Goal: Transaction & Acquisition: Purchase product/service

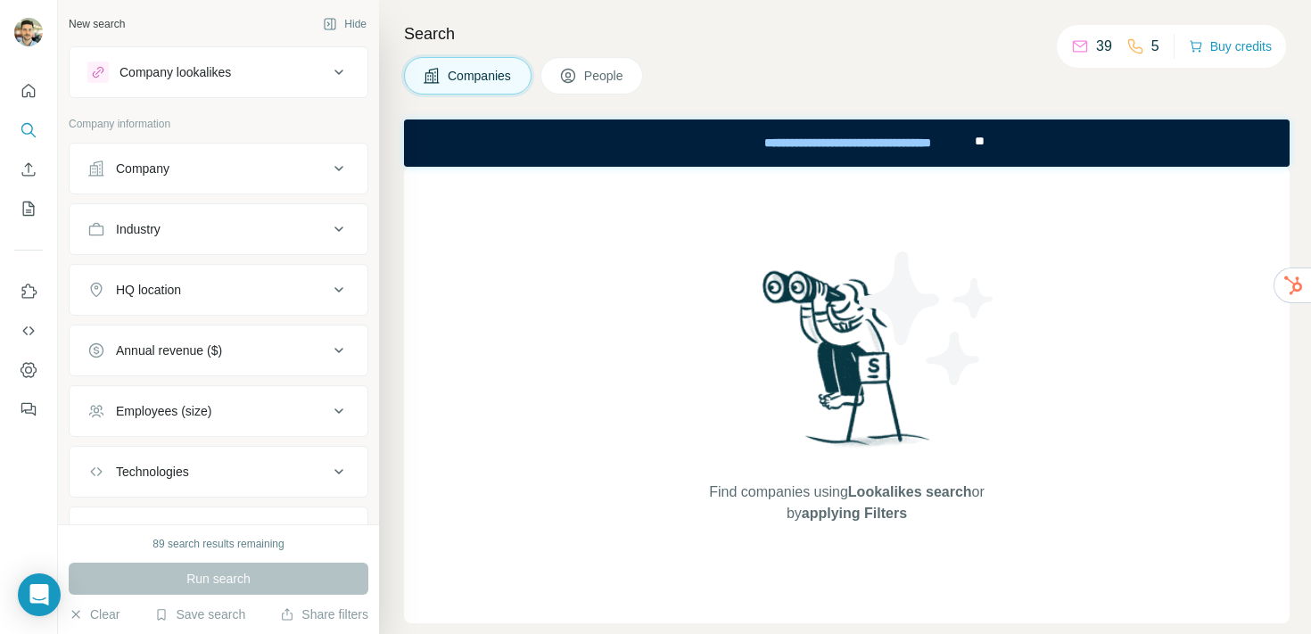
click at [206, 174] on div "Company" at bounding box center [207, 169] width 241 height 18
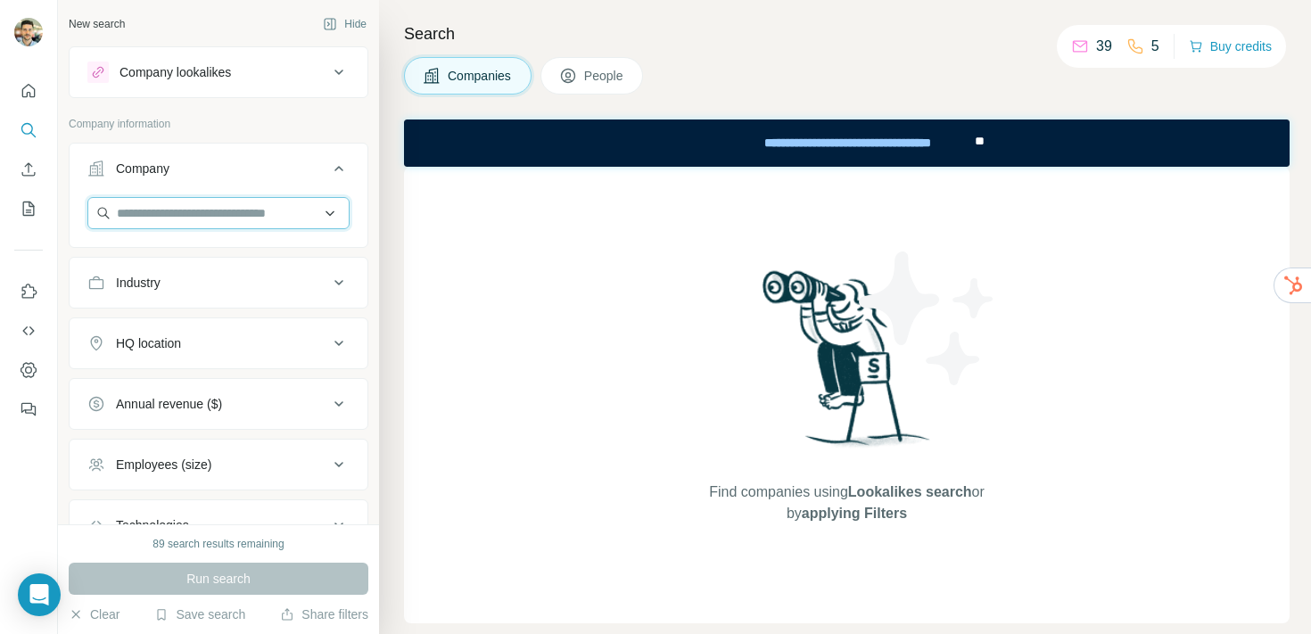
click at [197, 210] on input "text" at bounding box center [218, 213] width 262 height 32
click at [159, 214] on input "**********" at bounding box center [218, 213] width 262 height 32
click at [154, 214] on input "**********" at bounding box center [218, 213] width 262 height 32
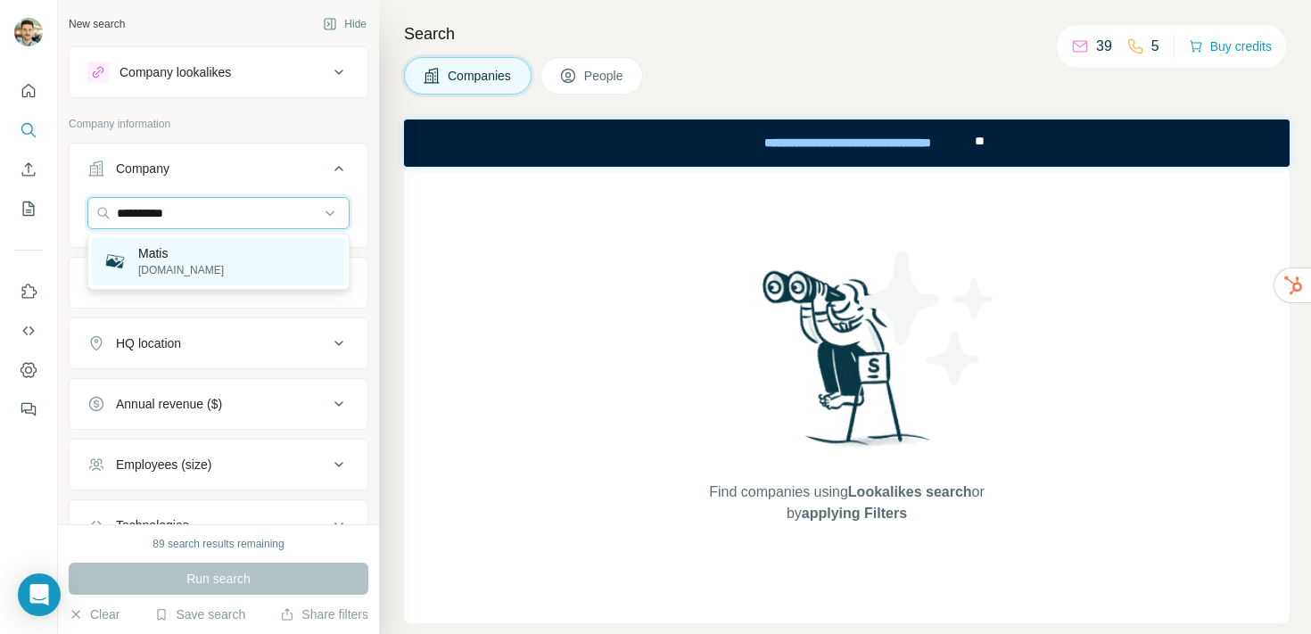
type input "**********"
click at [170, 270] on p "[DOMAIN_NAME]" at bounding box center [181, 270] width 86 height 16
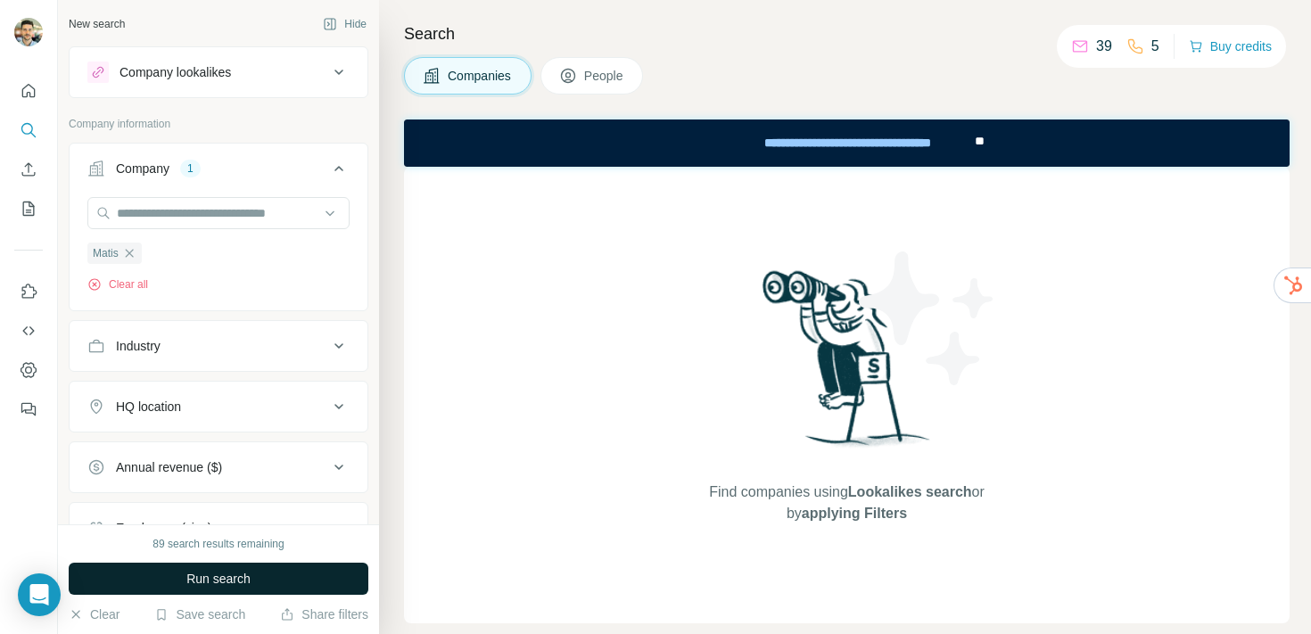
click at [228, 583] on span "Run search" at bounding box center [218, 579] width 64 height 18
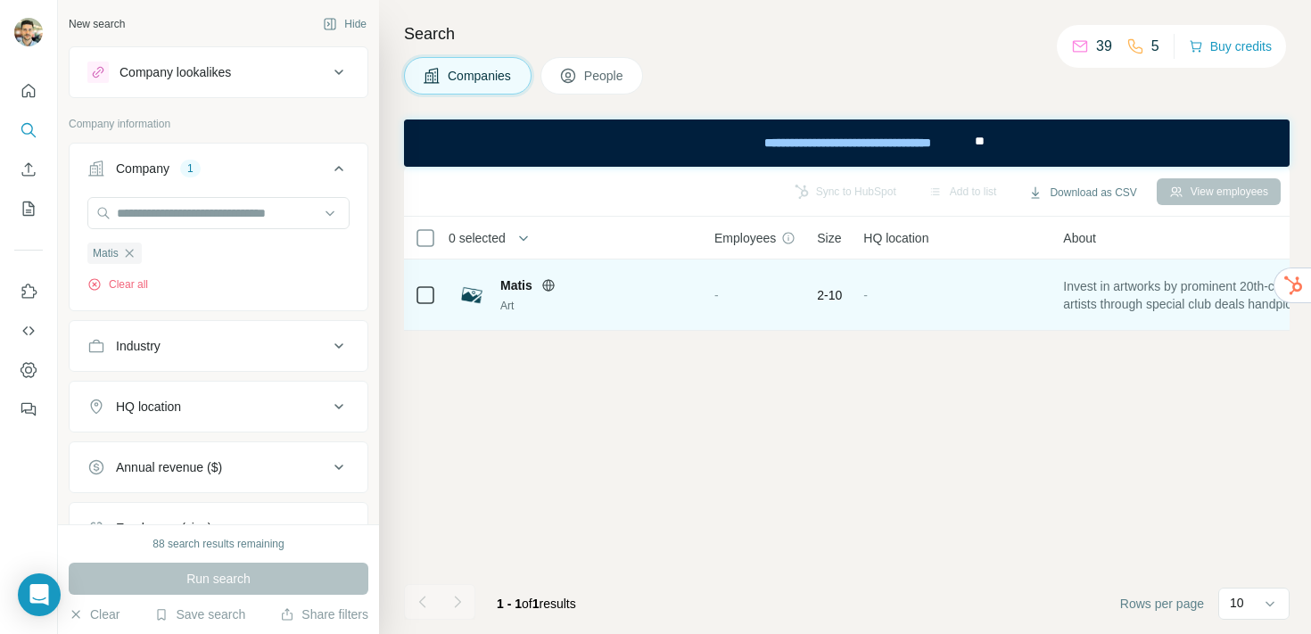
click at [514, 285] on span "Matis" at bounding box center [516, 285] width 32 height 18
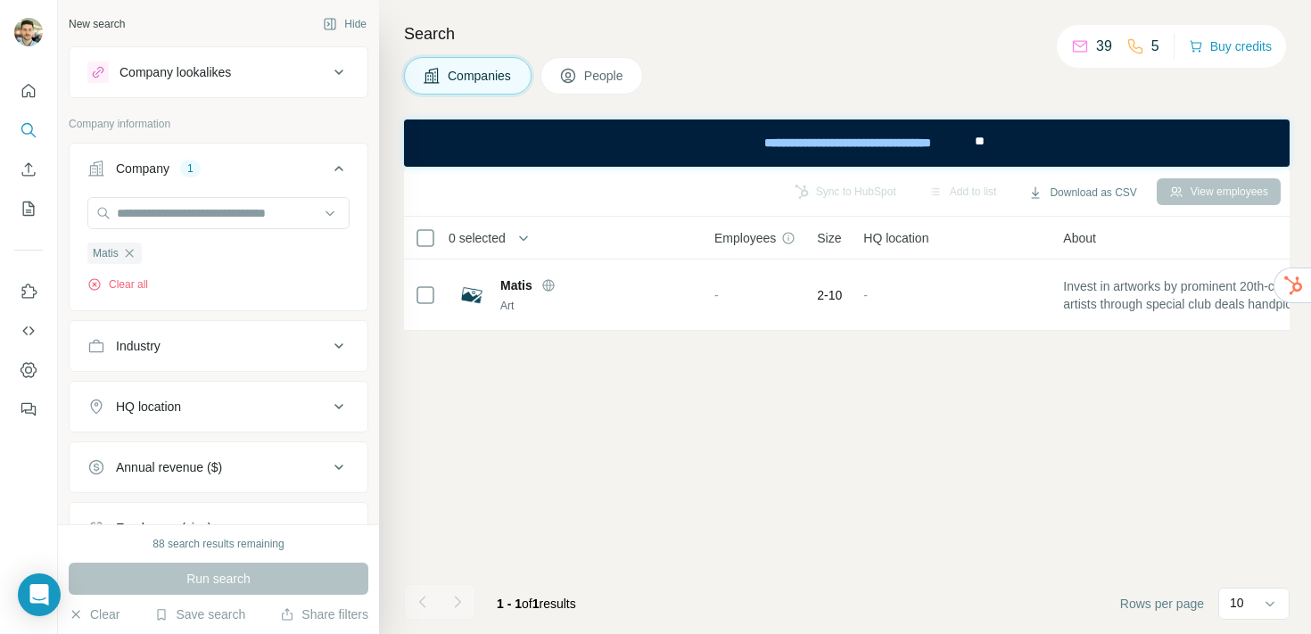
click at [598, 67] on span "People" at bounding box center [604, 76] width 41 height 18
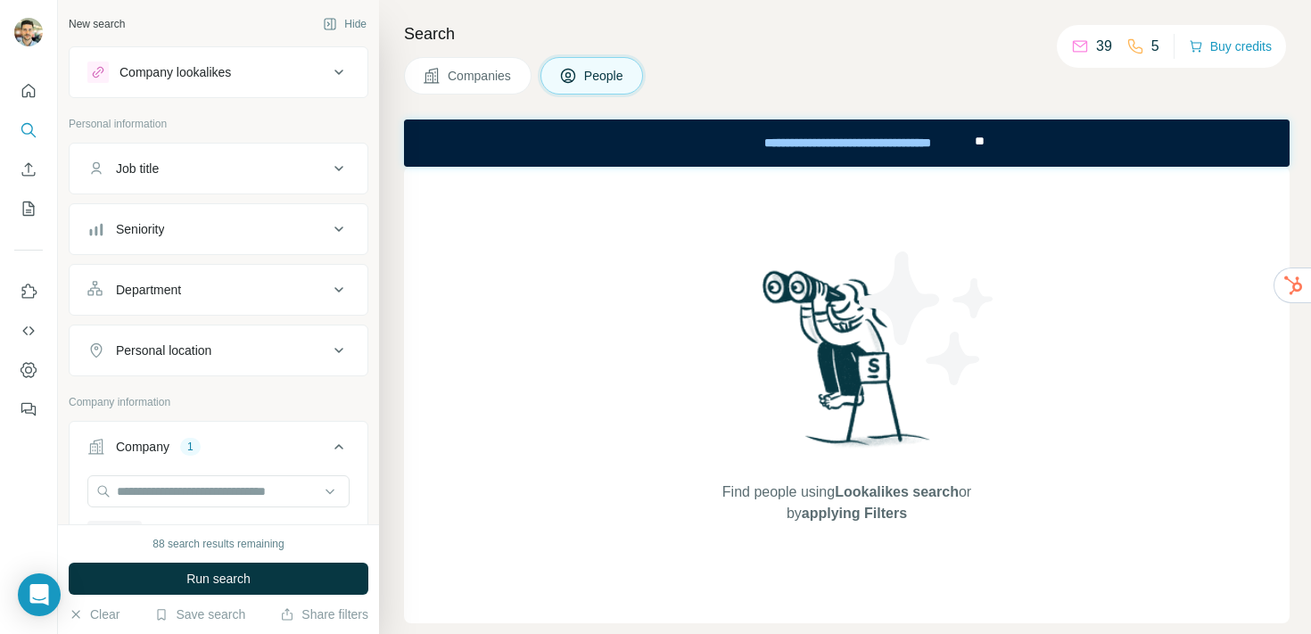
click at [483, 73] on span "Companies" at bounding box center [480, 76] width 65 height 18
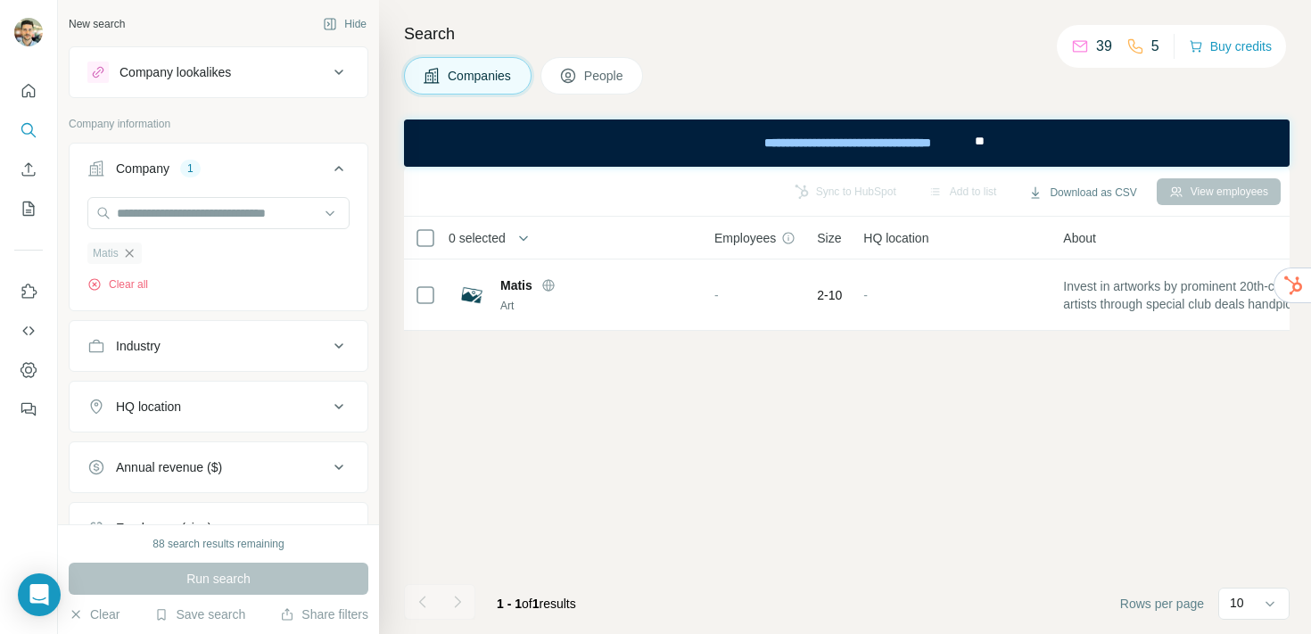
click at [128, 257] on icon "button" at bounding box center [129, 253] width 14 height 14
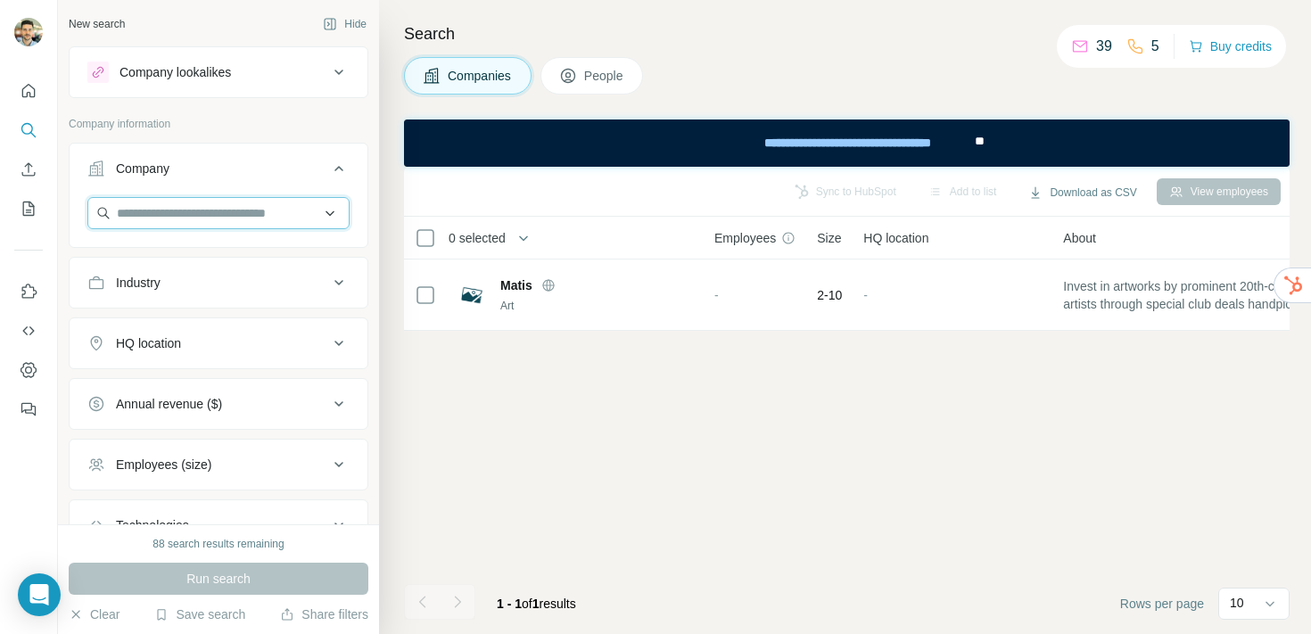
click at [157, 218] on input "text" at bounding box center [218, 213] width 262 height 32
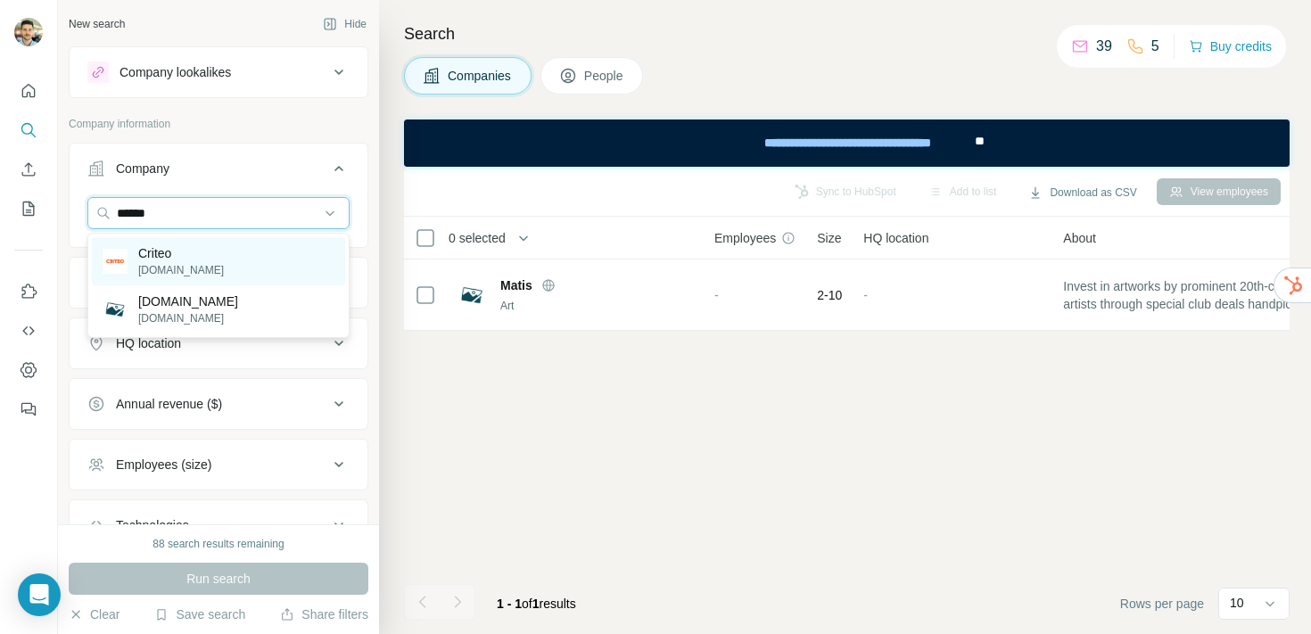
type input "******"
click at [201, 265] on div "Criteo [DOMAIN_NAME]" at bounding box center [218, 261] width 253 height 48
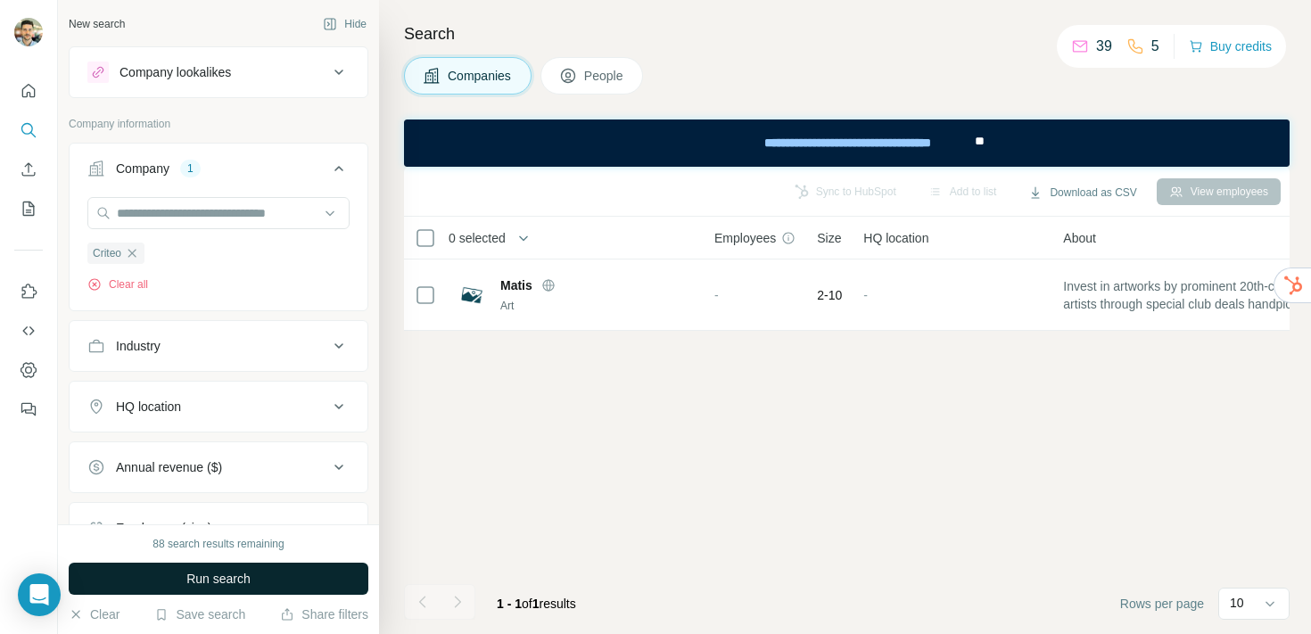
click at [230, 574] on span "Run search" at bounding box center [218, 579] width 64 height 18
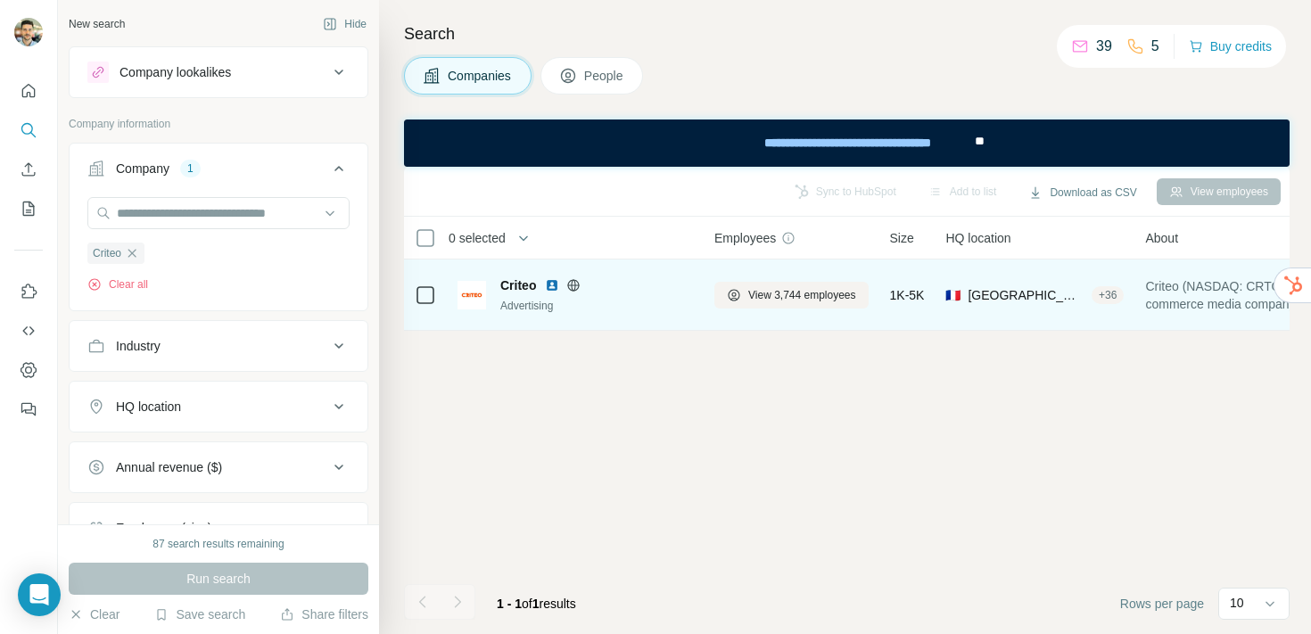
click at [515, 303] on div "Advertising" at bounding box center [596, 306] width 193 height 16
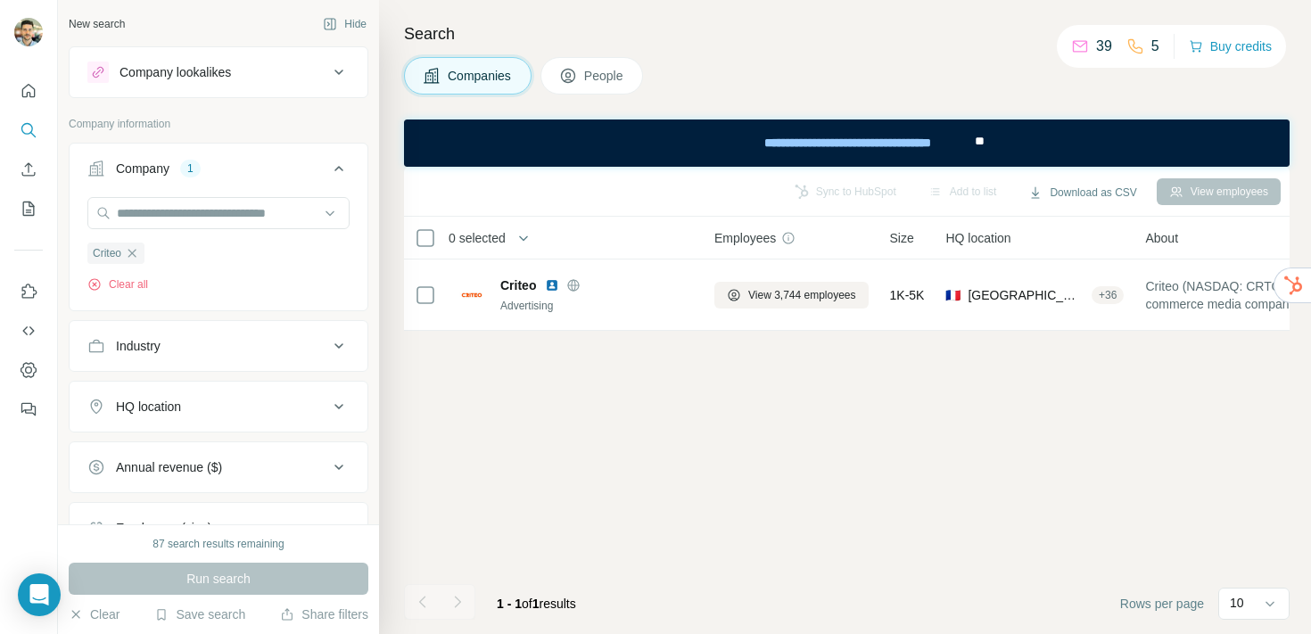
click at [580, 60] on button "People" at bounding box center [592, 75] width 103 height 37
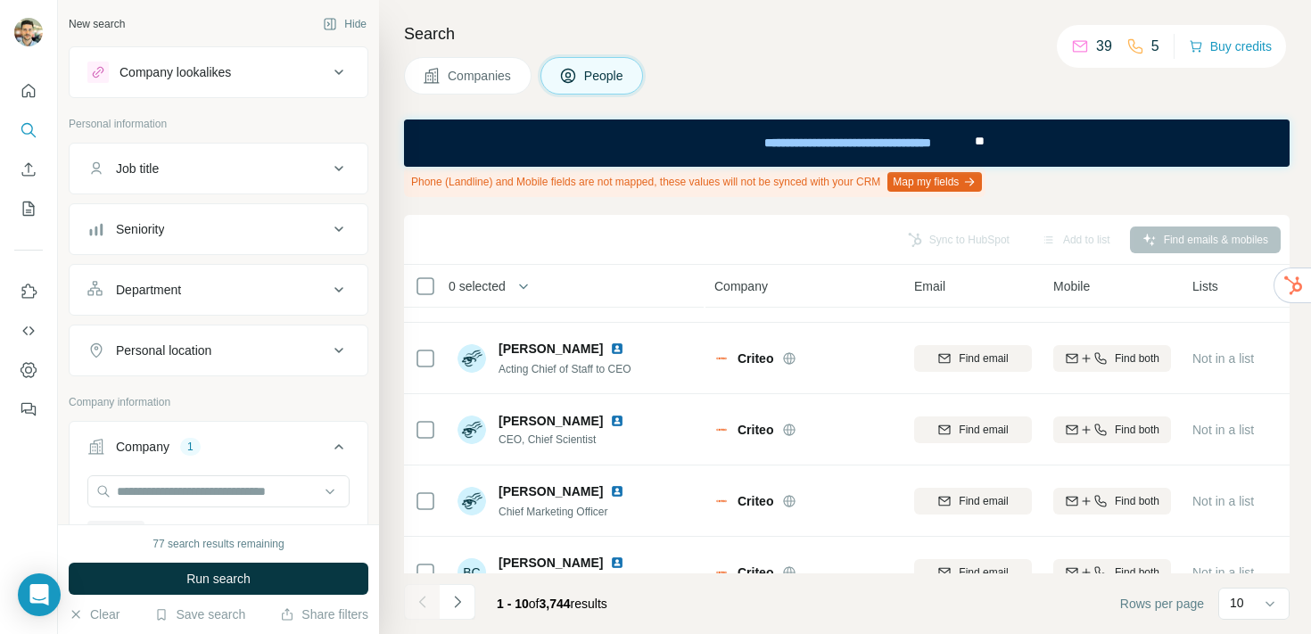
scroll to position [448, 0]
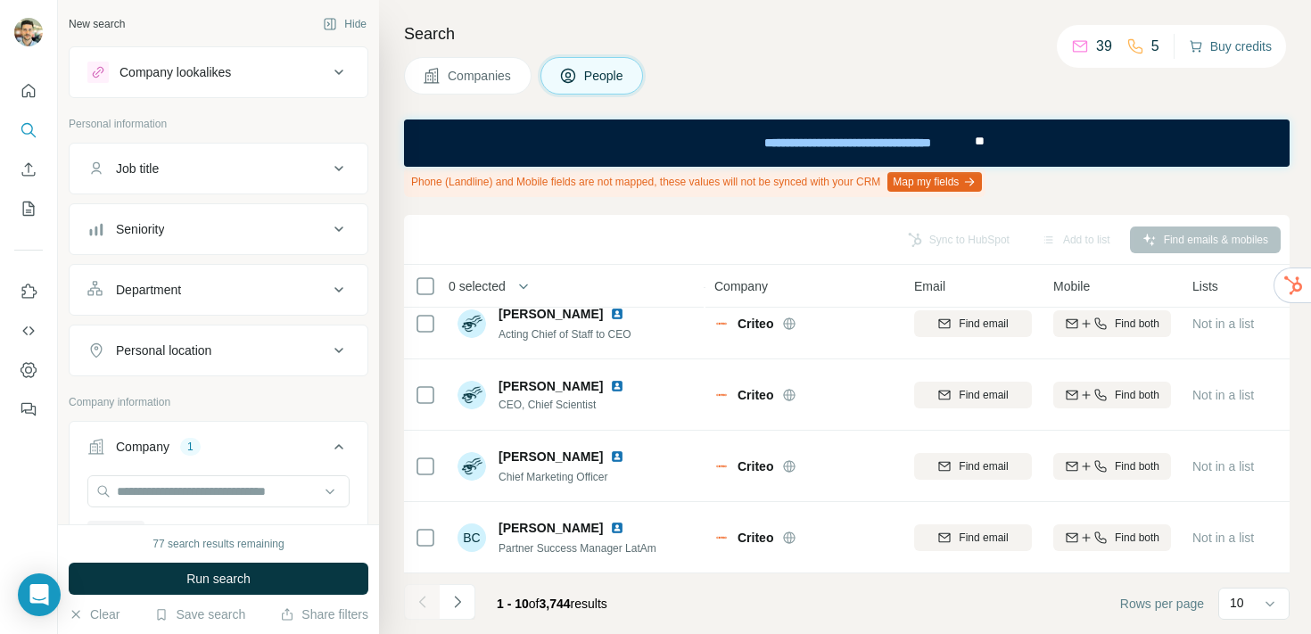
click at [1229, 51] on button "Buy credits" at bounding box center [1230, 46] width 83 height 25
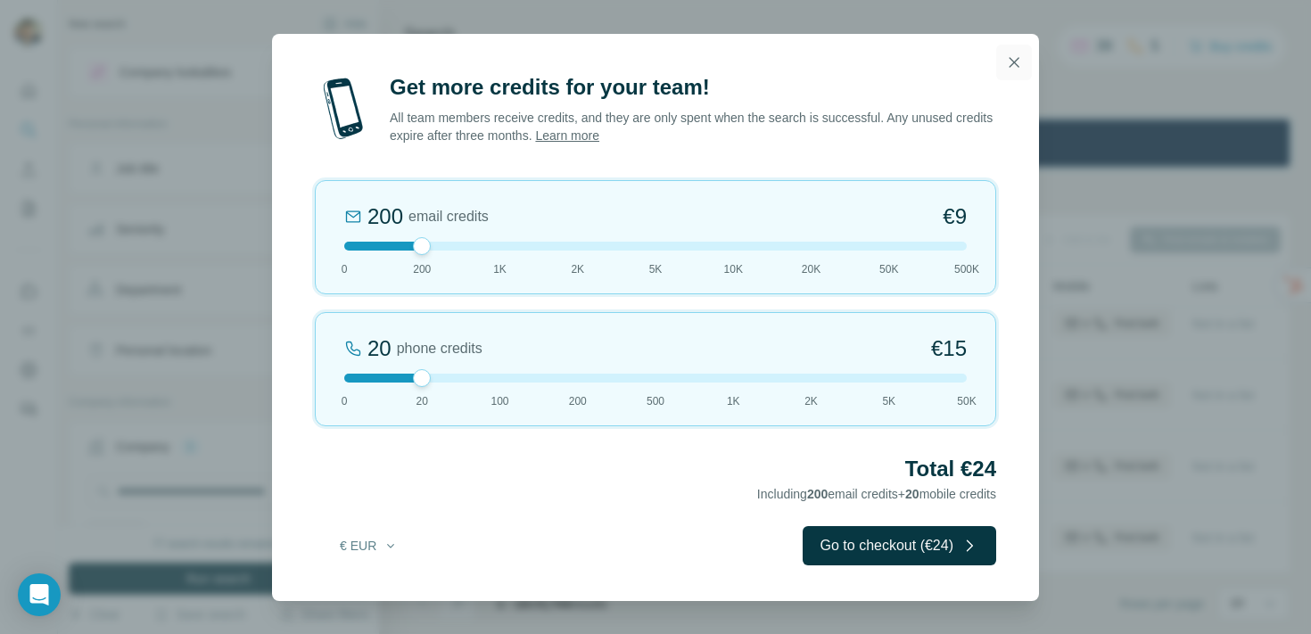
click at [1014, 56] on icon "button" at bounding box center [1014, 63] width 18 height 18
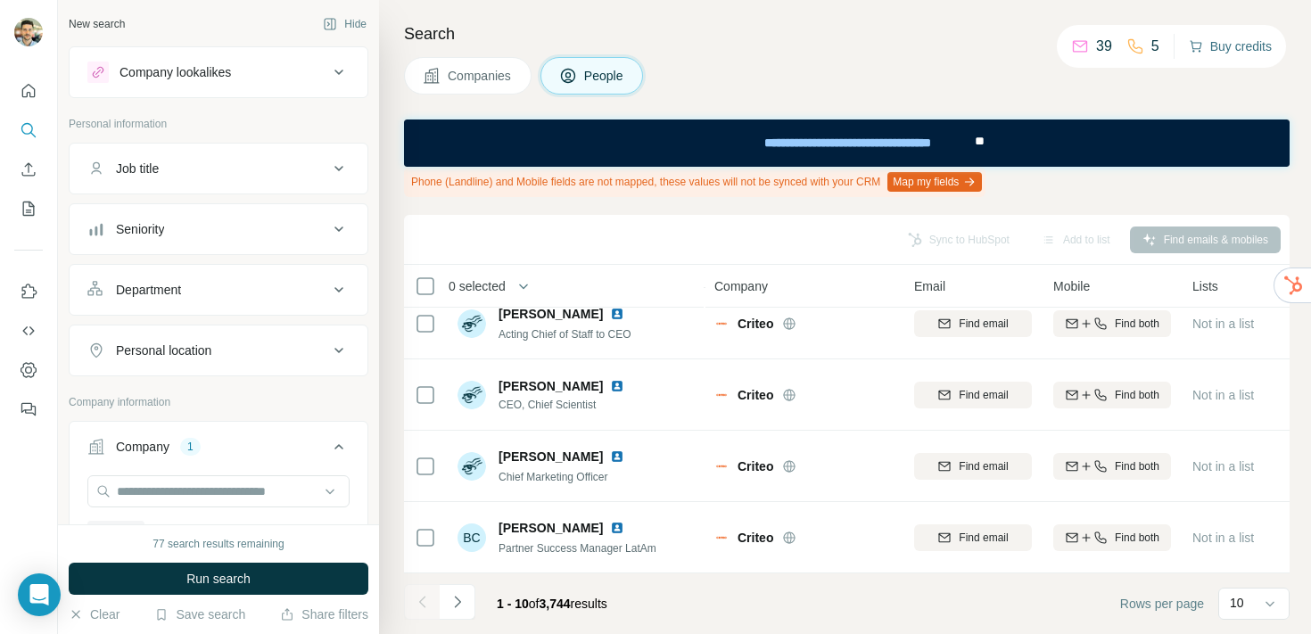
click at [1231, 46] on button "Buy credits" at bounding box center [1230, 46] width 83 height 25
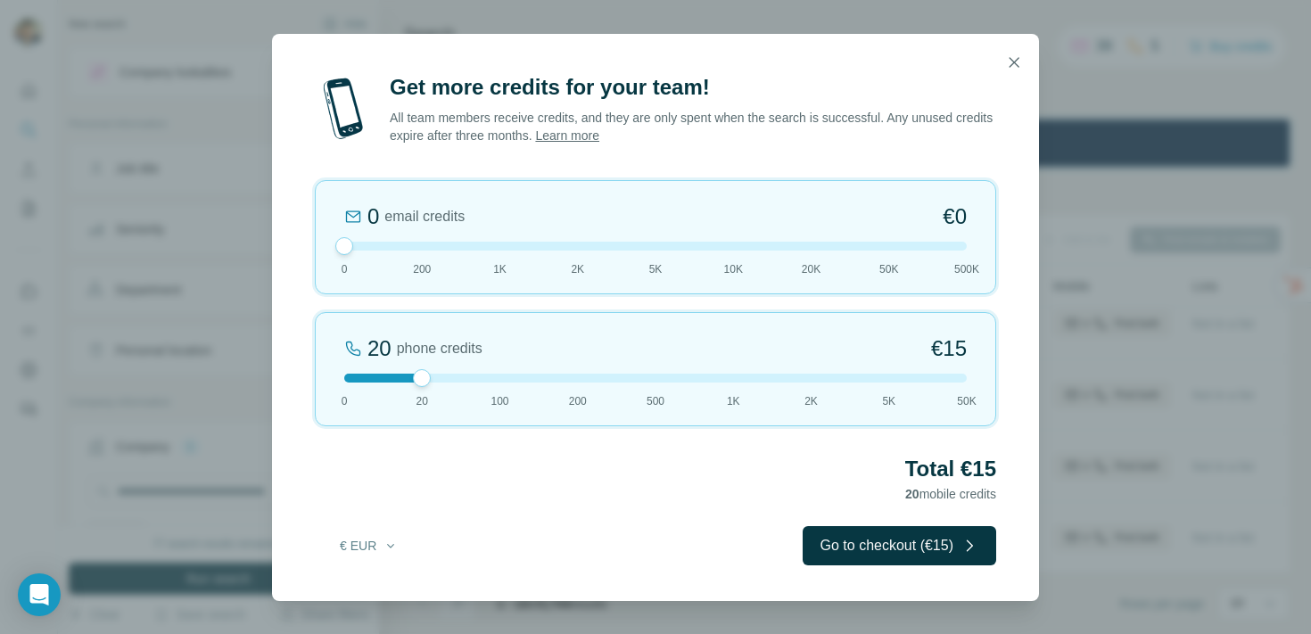
drag, startPoint x: 419, startPoint y: 245, endPoint x: 249, endPoint y: 245, distance: 170.4
click at [249, 245] on div "Get more credits for your team! All team members receive credits, and they are …" at bounding box center [655, 317] width 1311 height 634
drag, startPoint x: 417, startPoint y: 377, endPoint x: 186, endPoint y: 376, distance: 231.0
click at [186, 376] on div "Get more credits for your team! All team members receive credits, and they are …" at bounding box center [655, 317] width 1311 height 634
drag, startPoint x: 343, startPoint y: 259, endPoint x: 507, endPoint y: 259, distance: 163.2
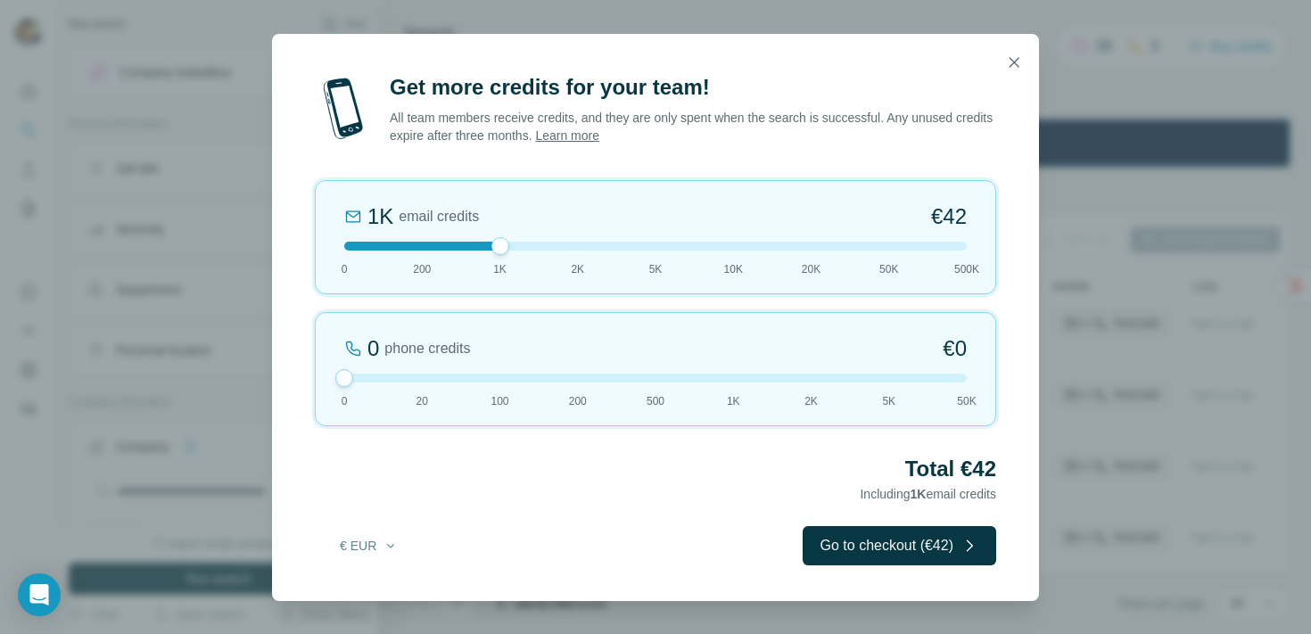
click at [507, 259] on div "1K email credits €42 0 200 1K 2K 5K 10K 20K 50K 500K" at bounding box center [655, 237] width 681 height 114
drag, startPoint x: 499, startPoint y: 244, endPoint x: 566, endPoint y: 244, distance: 66.9
click at [566, 244] on div at bounding box center [655, 246] width 623 height 9
click at [1012, 62] on icon "button" at bounding box center [1014, 63] width 18 height 18
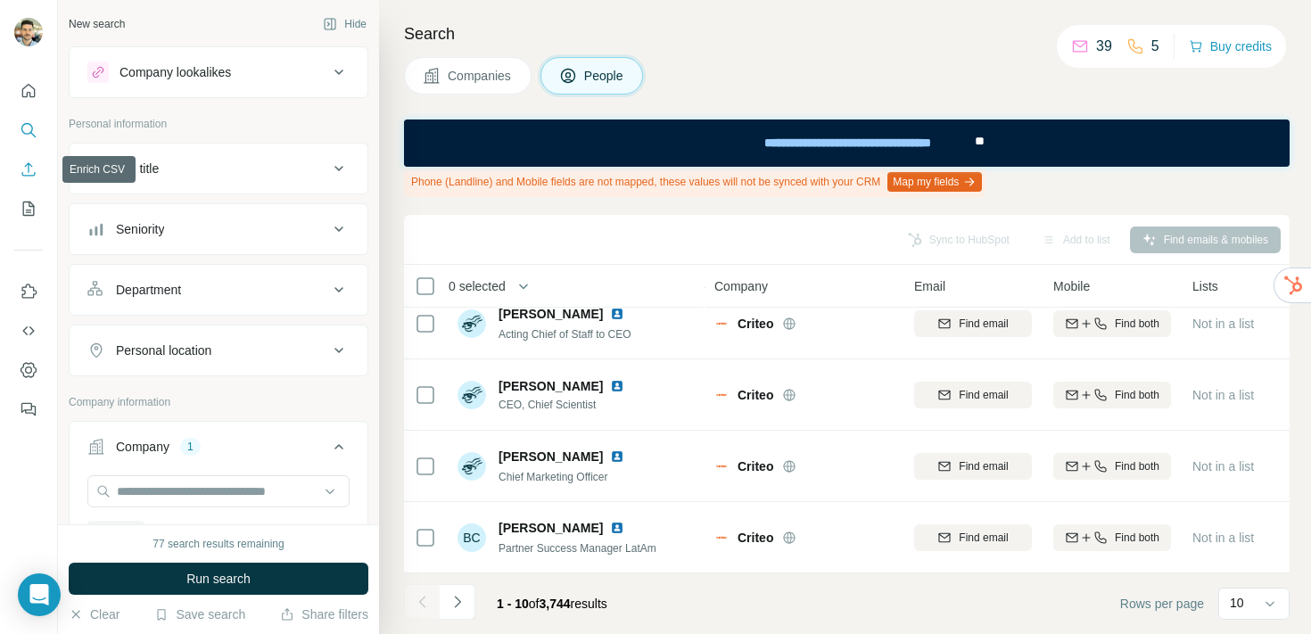
click at [20, 166] on icon "Enrich CSV" at bounding box center [29, 170] width 18 height 18
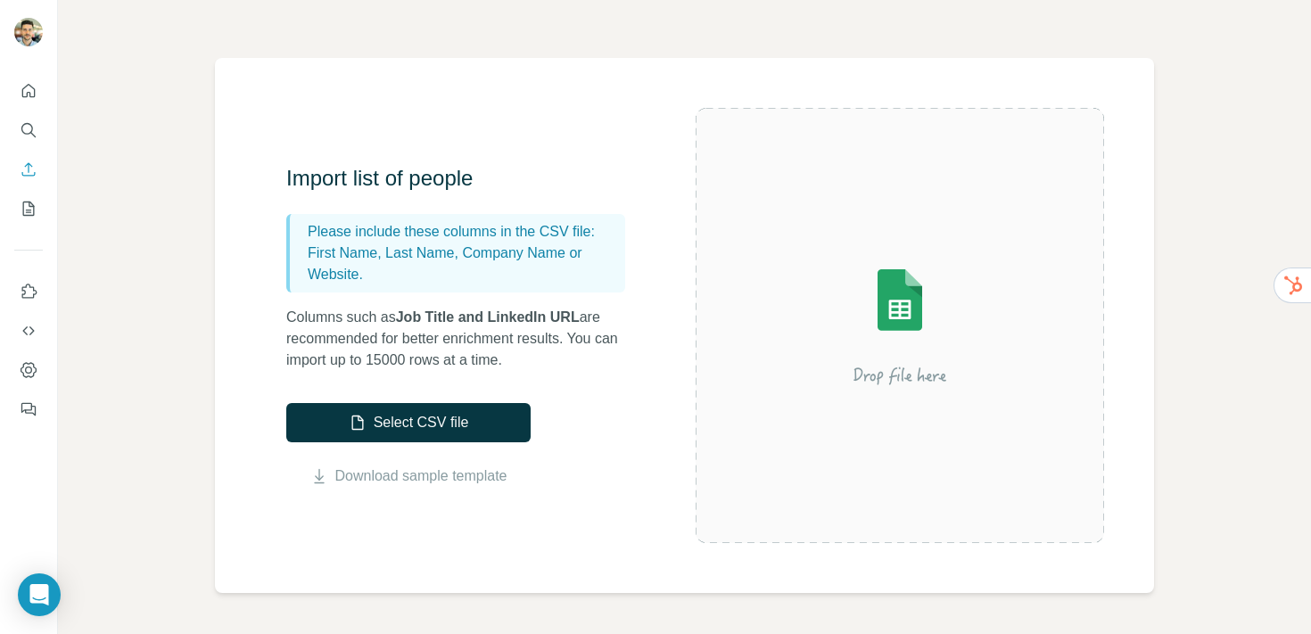
scroll to position [79, 0]
